Goal: Transaction & Acquisition: Purchase product/service

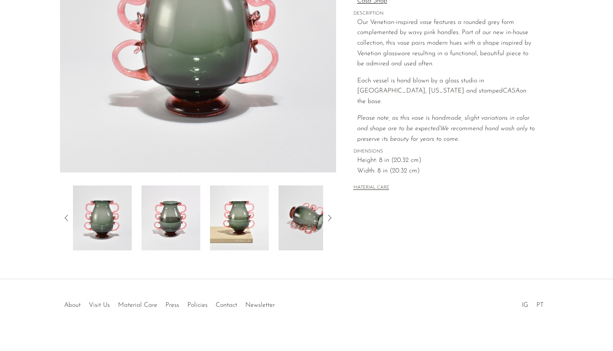
scroll to position [169, 0]
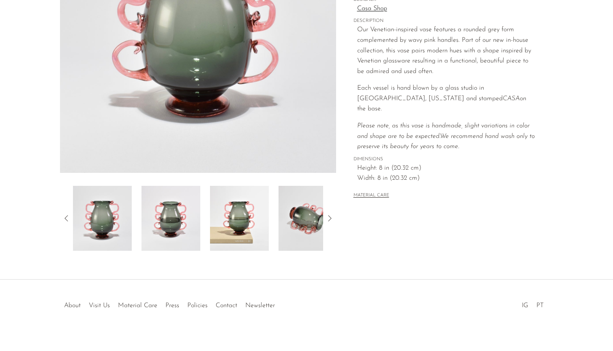
click at [310, 226] on img at bounding box center [308, 218] width 59 height 65
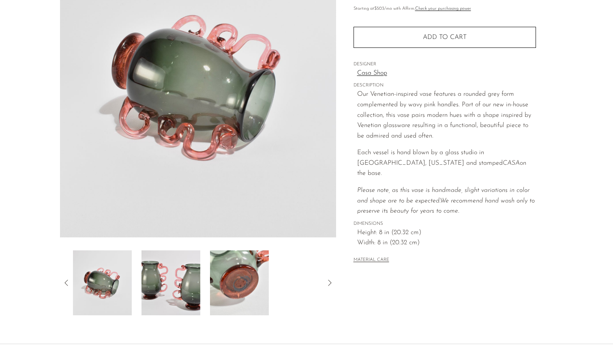
scroll to position [103, 0]
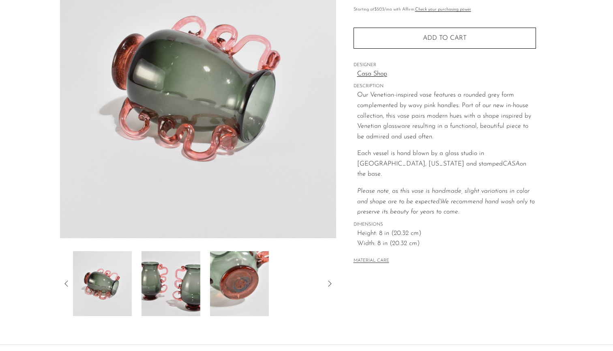
click at [186, 276] on img at bounding box center [171, 283] width 59 height 65
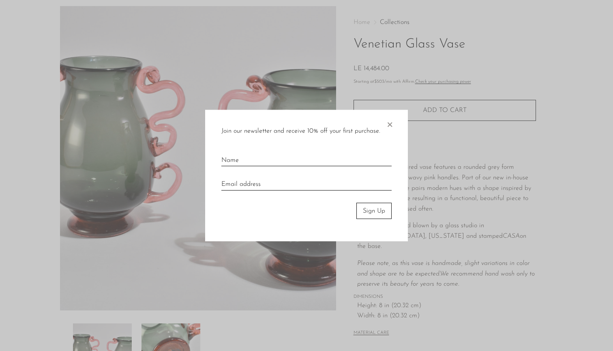
scroll to position [41, 0]
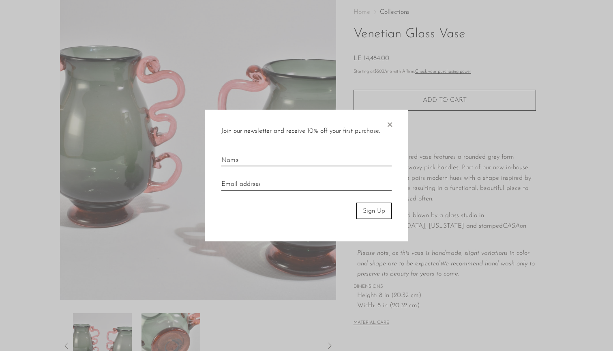
click at [392, 123] on span "×" at bounding box center [390, 123] width 8 height 26
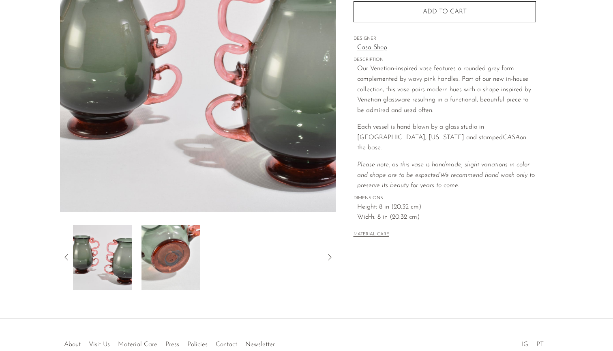
scroll to position [160, 0]
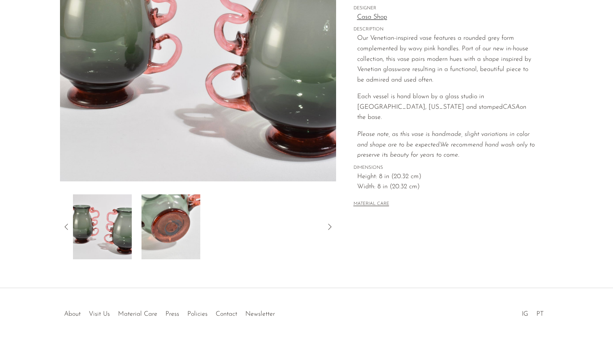
click at [159, 228] on img at bounding box center [171, 226] width 59 height 65
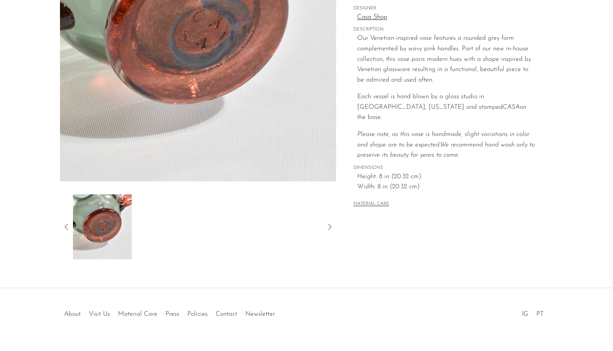
click at [336, 226] on div at bounding box center [198, 226] width 276 height 65
click at [335, 226] on div at bounding box center [198, 226] width 276 height 65
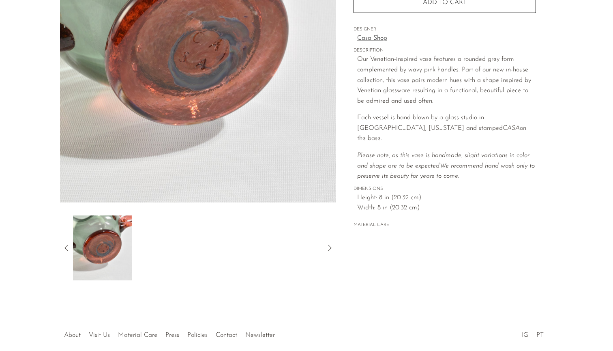
scroll to position [136, 0]
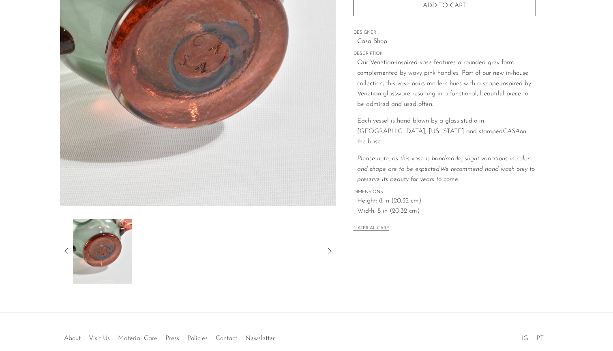
click at [67, 246] on div at bounding box center [198, 251] width 276 height 65
click at [67, 247] on icon at bounding box center [67, 251] width 10 height 10
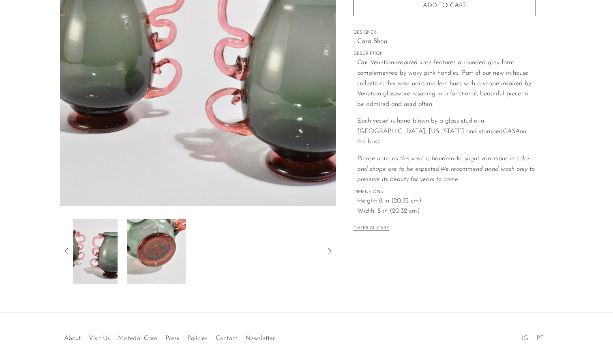
click at [67, 247] on icon at bounding box center [67, 251] width 10 height 10
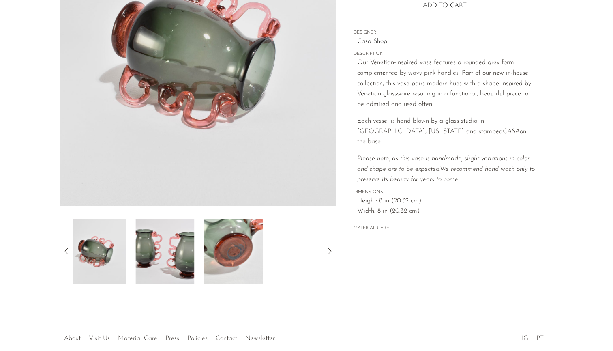
click at [67, 247] on icon at bounding box center [67, 251] width 10 height 10
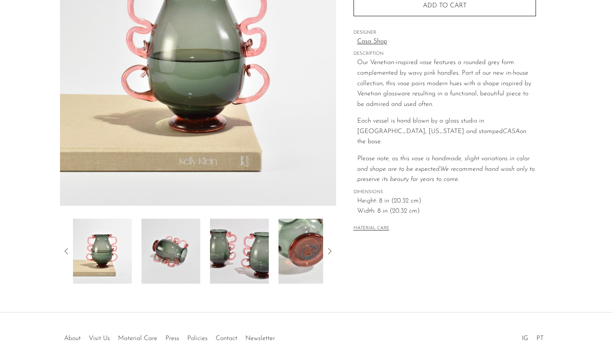
click at [67, 247] on icon at bounding box center [67, 251] width 10 height 10
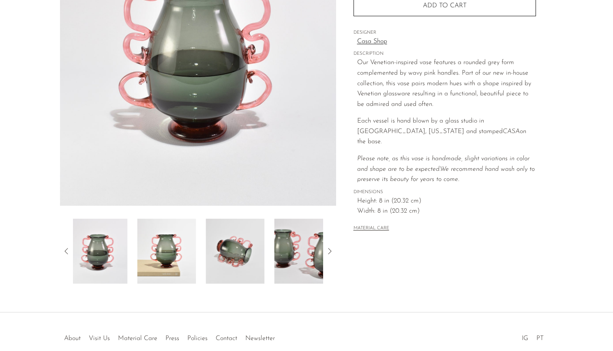
click at [67, 247] on icon at bounding box center [67, 251] width 10 height 10
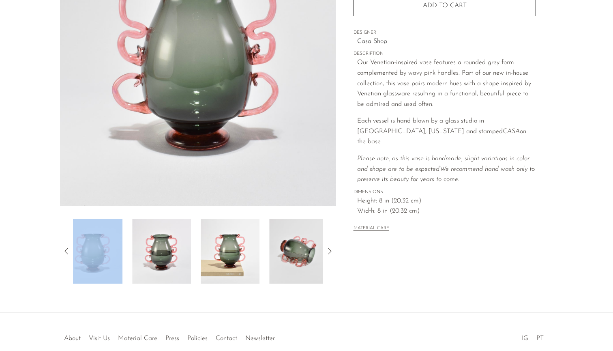
click at [68, 247] on icon at bounding box center [67, 251] width 10 height 10
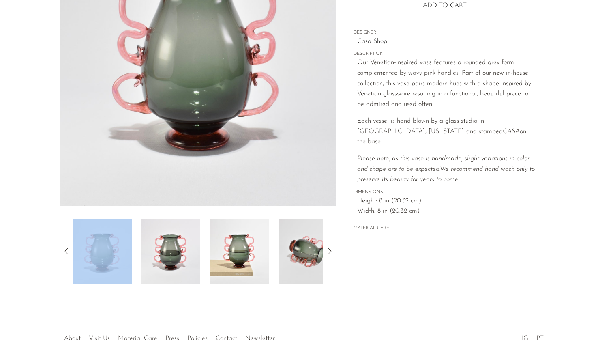
click at [189, 247] on img at bounding box center [171, 251] width 59 height 65
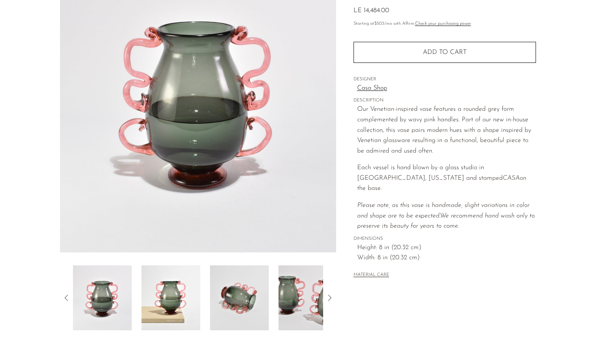
scroll to position [96, 0]
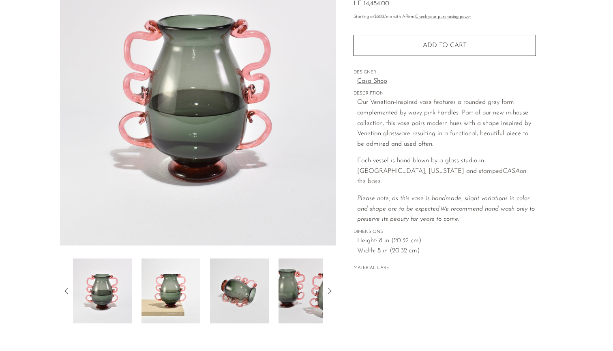
click at [234, 297] on img at bounding box center [239, 290] width 59 height 65
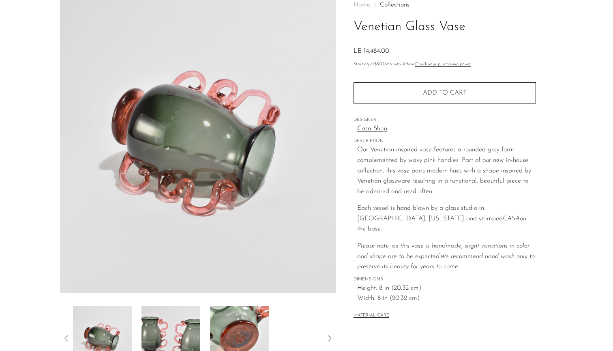
scroll to position [50, 0]
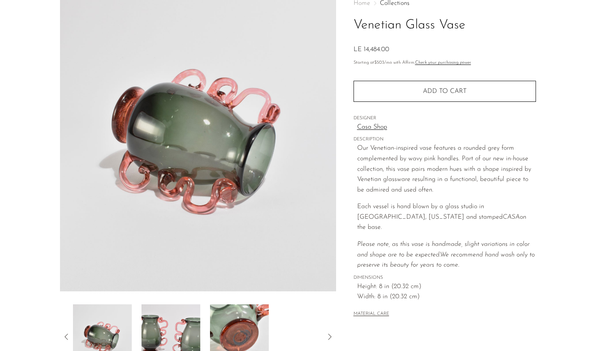
click at [113, 329] on img at bounding box center [102, 336] width 59 height 65
